Goal: Task Accomplishment & Management: Manage account settings

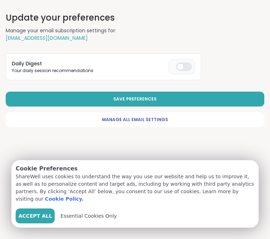
click at [188, 66] on div at bounding box center [184, 67] width 16 height 9
click at [160, 116] on link "Manage All Email Settings" at bounding box center [135, 119] width 259 height 15
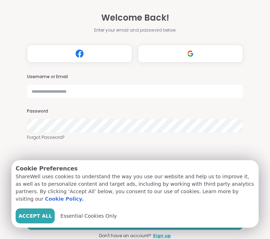
click at [111, 214] on span "Essential Cookies Only" at bounding box center [88, 215] width 56 height 7
